Goal: Register for event/course

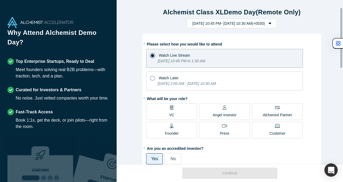
scroll to position [20, 0]
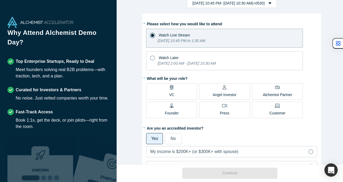
click at [270, 111] on p "Customer" at bounding box center [278, 113] width 16 height 6
click at [0, 0] on input "Customer" at bounding box center [0, 0] width 0 height 0
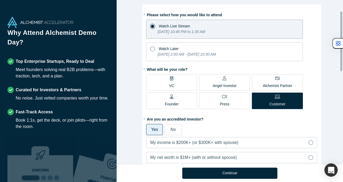
scroll to position [30, 0]
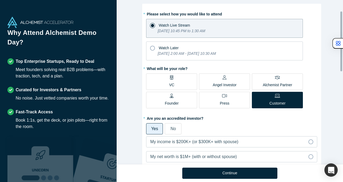
click at [172, 80] on div "VC" at bounding box center [171, 81] width 5 height 12
click at [0, 0] on input "VC" at bounding box center [0, 0] width 0 height 0
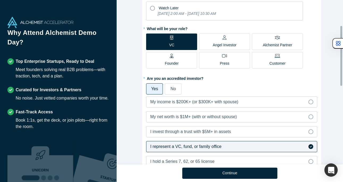
scroll to position [70, 0]
click at [175, 88] on label "No" at bounding box center [173, 88] width 17 height 11
click at [0, 0] on input "No" at bounding box center [0, 0] width 0 height 0
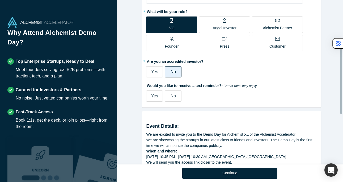
scroll to position [87, 0]
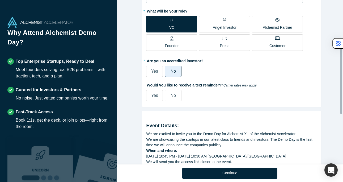
click at [173, 94] on span "No" at bounding box center [173, 95] width 5 height 5
click at [0, 0] on input "No" at bounding box center [0, 0] width 0 height 0
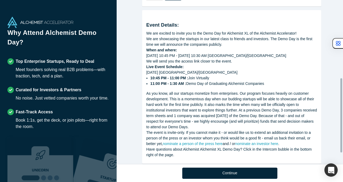
scroll to position [198, 0]
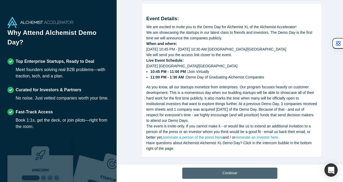
click at [215, 176] on button "Continue" at bounding box center [229, 172] width 95 height 11
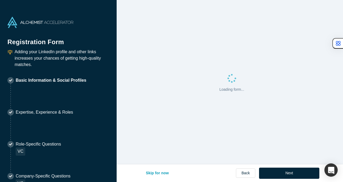
select select "US"
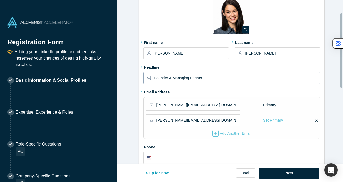
type input "[GEOGRAPHIC_DATA], [GEOGRAPHIC_DATA], [GEOGRAPHIC_DATA]"
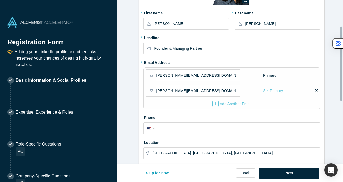
scroll to position [58, 0]
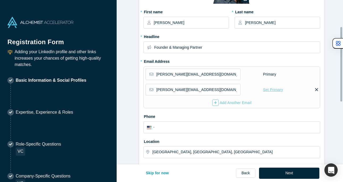
click at [266, 88] on div "Set Primary" at bounding box center [273, 89] width 20 height 9
click at [0, 0] on input "Set Primary" at bounding box center [0, 0] width 0 height 0
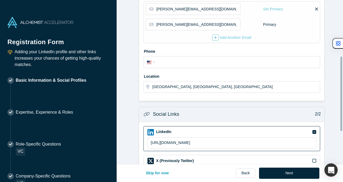
scroll to position [123, 0]
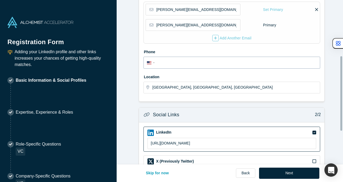
click at [162, 63] on input "tel" at bounding box center [237, 63] width 161 height 8
click at [166, 60] on input "tel" at bounding box center [237, 63] width 161 height 8
paste input "[PHONE_NUMBER]"
click at [161, 62] on input "[PHONE_NUMBER]" at bounding box center [237, 63] width 161 height 8
type input "[PHONE_NUMBER]"
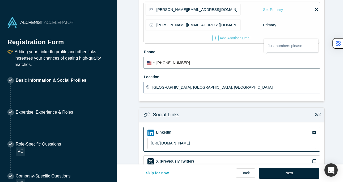
select select "Country"
type input "7064713421"
drag, startPoint x: 183, startPoint y: 61, endPoint x: 145, endPoint y: 61, distance: 37.2
click at [147, 61] on div "International [GEOGRAPHIC_DATA] [GEOGRAPHIC_DATA] [GEOGRAPHIC_DATA] [GEOGRAPHIC…" at bounding box center [232, 62] width 170 height 9
paste input "[PHONE_NUMBER]"
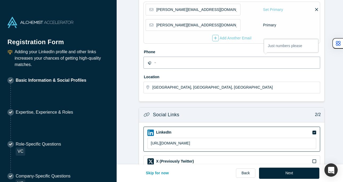
select select "US"
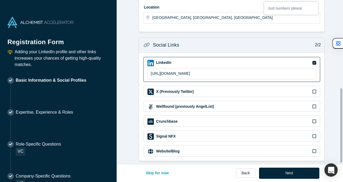
scroll to position [197, 0]
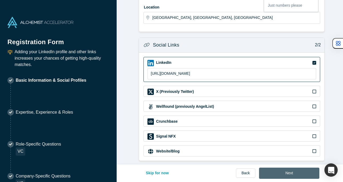
type input "[PHONE_NUMBER]"
click at [300, 172] on button "Next" at bounding box center [289, 172] width 60 height 11
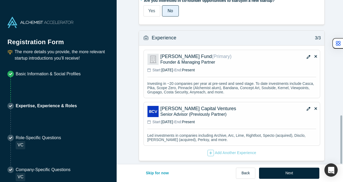
scroll to position [390, 0]
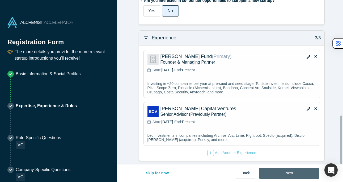
click at [290, 172] on button "Next" at bounding box center [289, 172] width 60 height 11
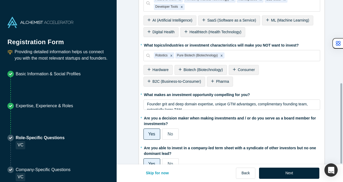
scroll to position [171, 0]
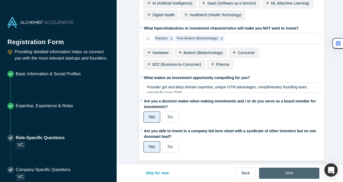
click at [278, 177] on button "Next" at bounding box center [289, 172] width 60 height 11
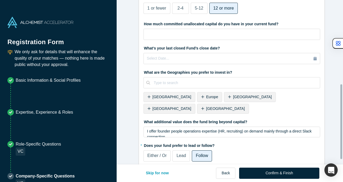
scroll to position [195, 0]
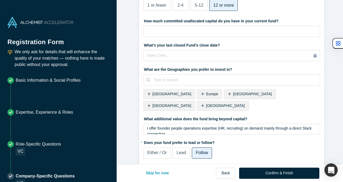
click at [245, 103] on span "[GEOGRAPHIC_DATA]" at bounding box center [225, 105] width 39 height 4
click at [195, 101] on div "[GEOGRAPHIC_DATA]" at bounding box center [170, 106] width 52 height 10
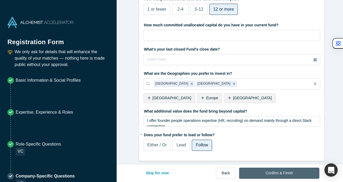
click at [281, 174] on button "Confirm & Finish" at bounding box center [279, 172] width 80 height 11
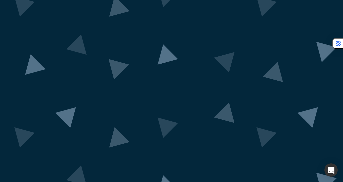
scroll to position [27, 0]
